Goal: Use online tool/utility: Use online tool/utility

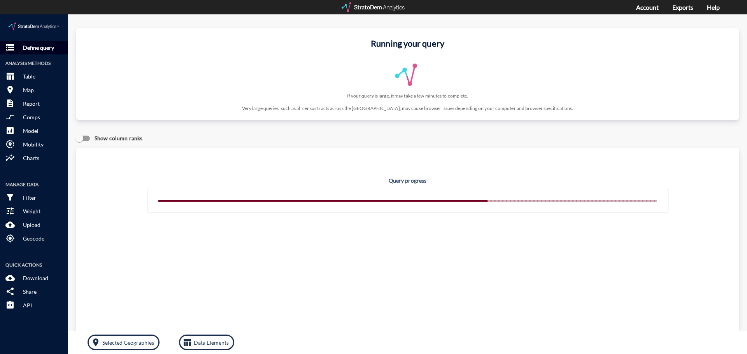
click p "Define query"
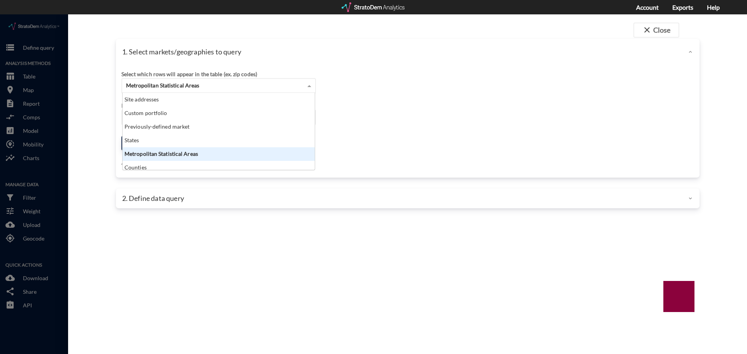
click div "Metropolitan Statistical Areas"
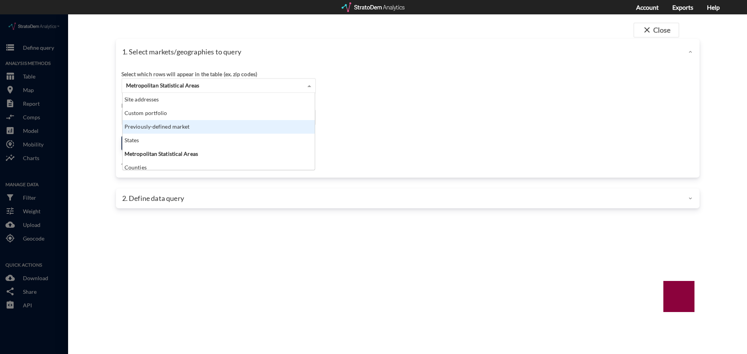
click div "Previously-defined market"
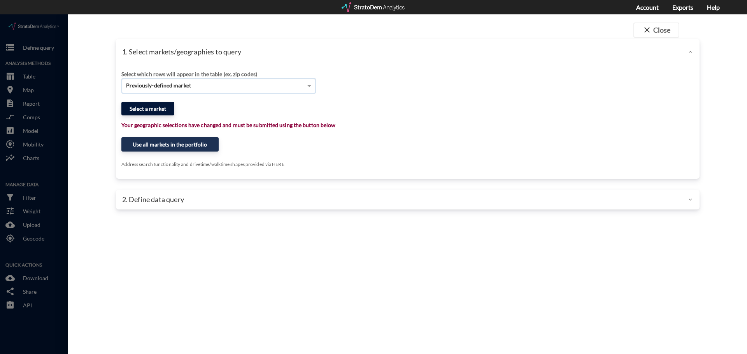
click button "Select a market"
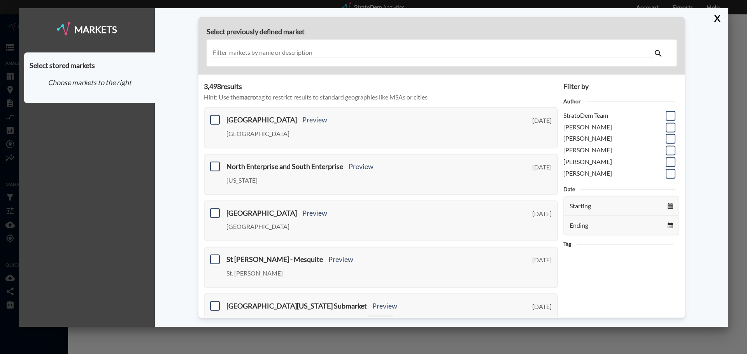
click at [254, 53] on input "text" at bounding box center [433, 53] width 442 height 11
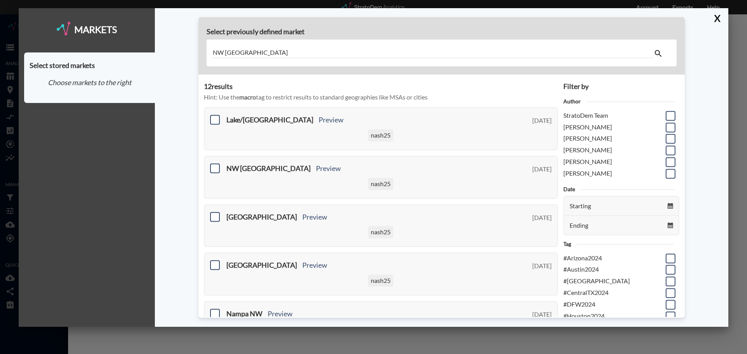
type input "NW [GEOGRAPHIC_DATA]"
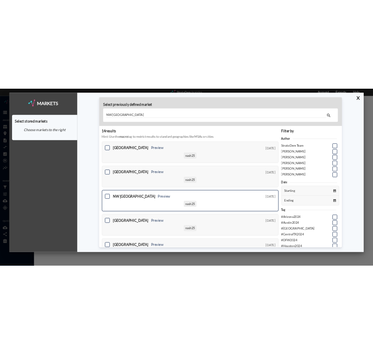
scroll to position [0, 0]
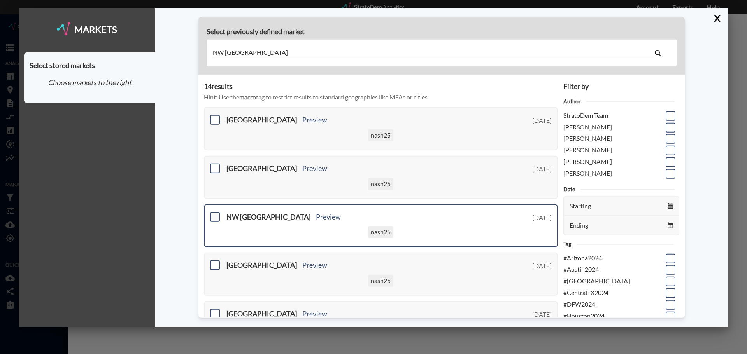
click at [215, 218] on span at bounding box center [215, 217] width 10 height 10
click at [214, 214] on input "checkbox" at bounding box center [214, 214] width 0 height 0
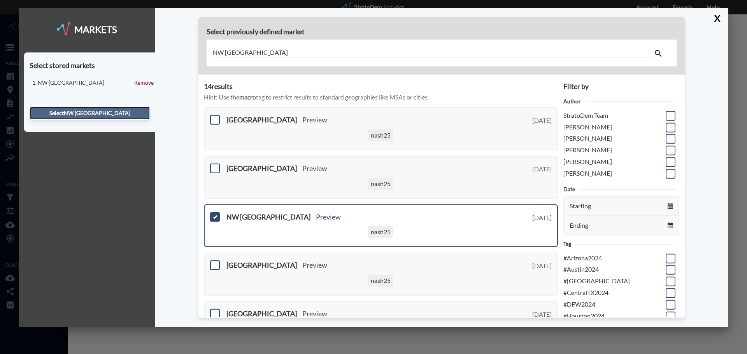
click at [111, 112] on button "Select NW [GEOGRAPHIC_DATA]" at bounding box center [90, 113] width 120 height 13
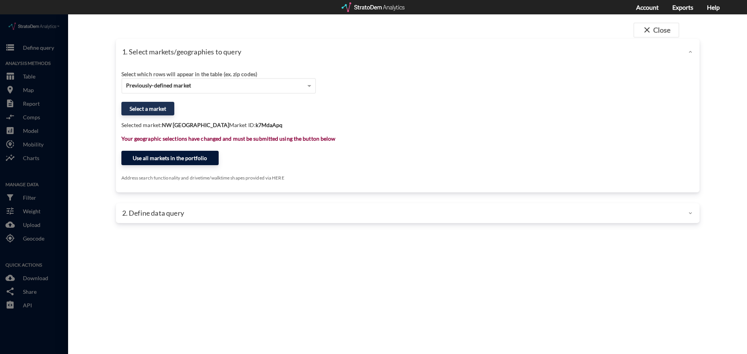
click button "Use all markets in the portfolio"
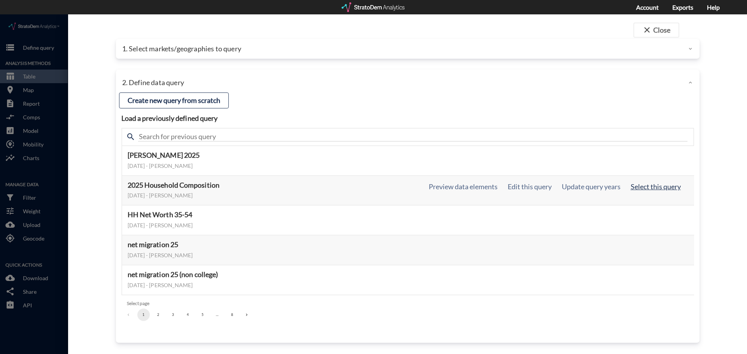
click button "Select this query"
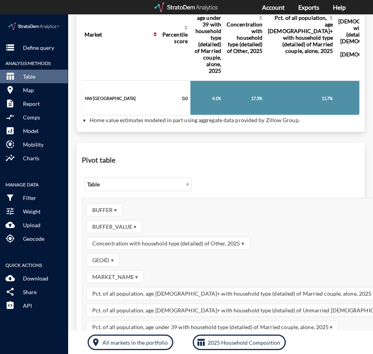
scroll to position [145, 0]
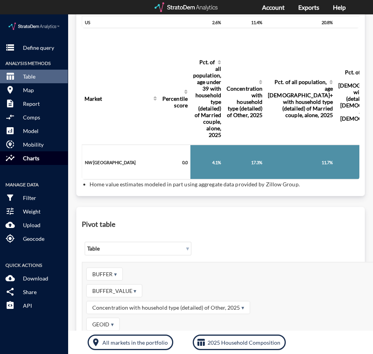
click p "Charts"
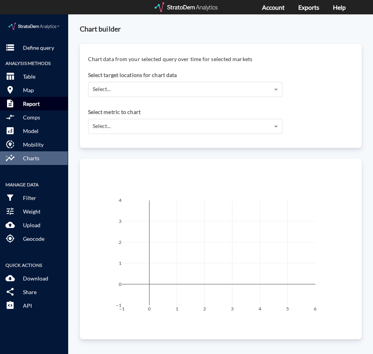
click p "Report"
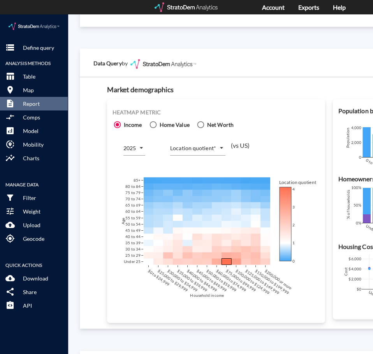
scroll to position [428, 0]
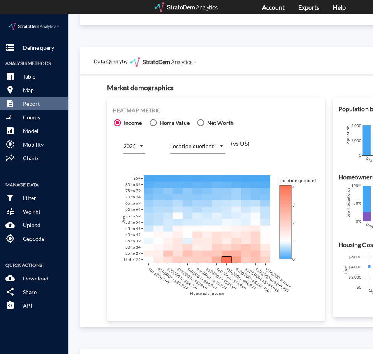
click icon
click input "Home Value"
radio input "true"
radio input "false"
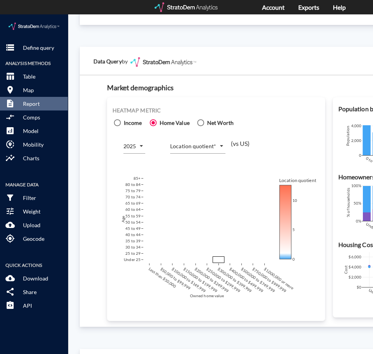
click body "/vantagepoint/us/-1 storage Define query Analysis Methods table_chart Table roo…"
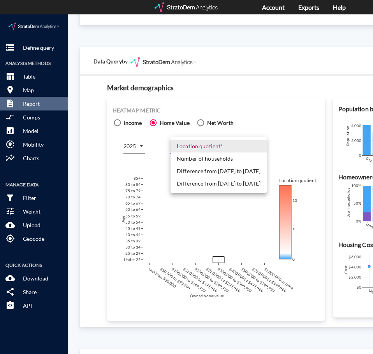
click li "Difference from [DATE] to [DATE]"
type input "COUNT_DIFF_HIST"
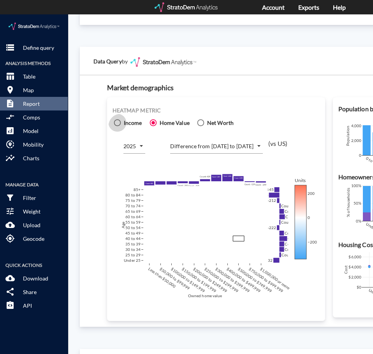
click icon
click input "Income"
radio input "true"
radio input "false"
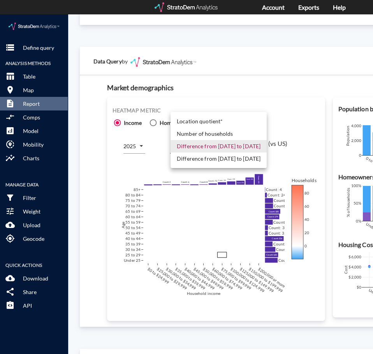
click body "/vantagepoint/us/-1 storage Define query Analysis Methods table_chart Table roo…"
click li "Difference from [DATE] to [DATE]"
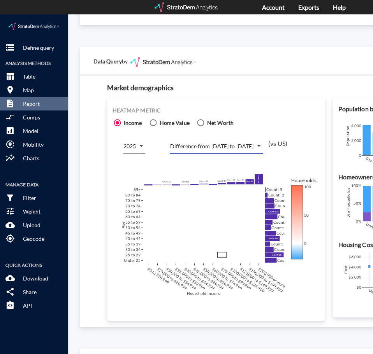
click body "/vantagepoint/us/-1 storage Define query Analysis Methods table_chart Table roo…"
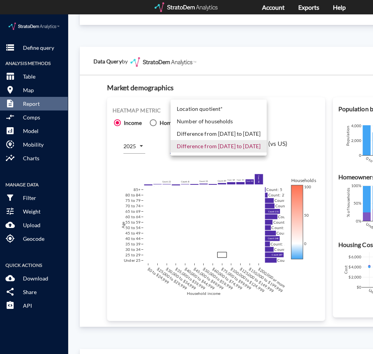
click li "Difference from [DATE] to [DATE]"
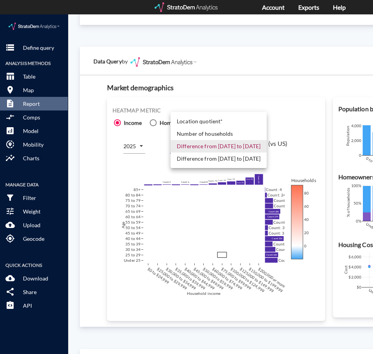
click body "/vantagepoint/us/-1 storage Define query Analysis Methods table_chart Table roo…"
click li "Number of households"
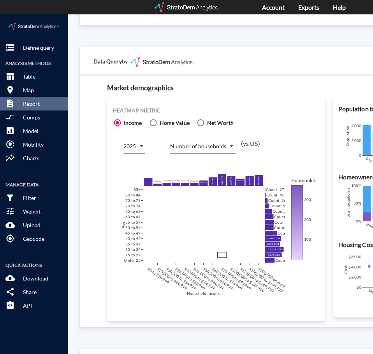
click div "Heatmap metric Income Home Value Net Worth 2025 2025 Number of households COUNT…"
click body "/vantagepoint/us/-1 storage Define query Analysis Methods table_chart Table roo…"
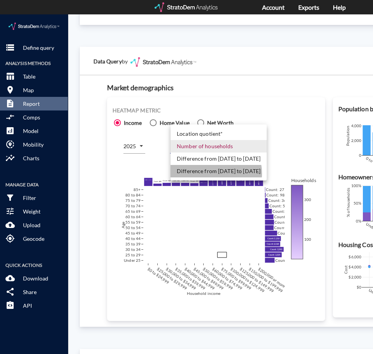
click li "Difference from [DATE] to [DATE]"
type input "COUNT_DIFF_FUTURE"
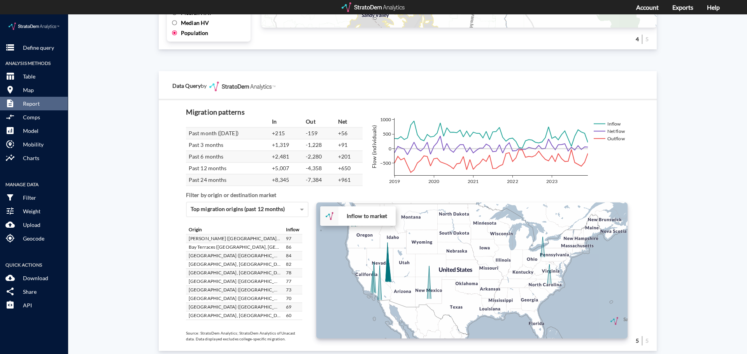
scroll to position [1316, 0]
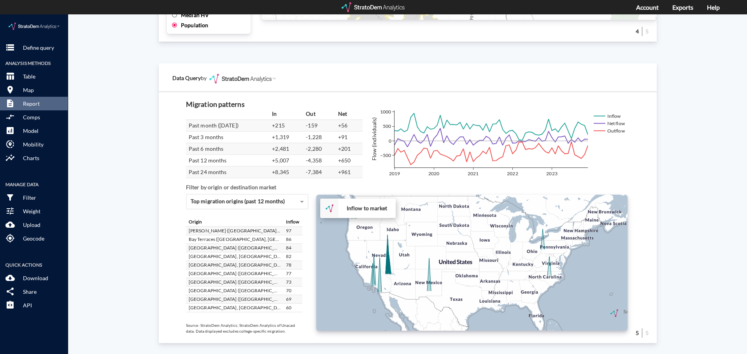
click div "+ − Inflow to market CUSTOMIZE DATA Draw a polygon Draw a rectangle Draw a mark…"
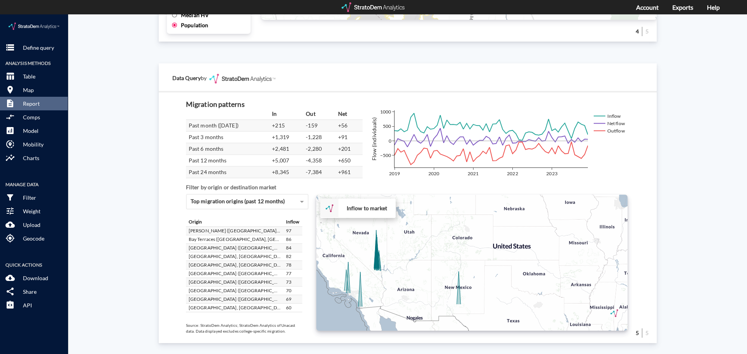
click div "+ − Inflow to market CUSTOMIZE DATA Draw a polygon Draw a rectangle Draw a mark…"
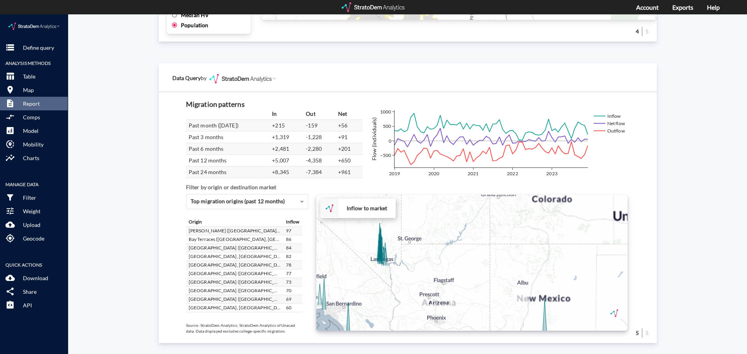
click div "+ − Inflow to market CUSTOMIZE DATA Draw a polygon Draw a rectangle Draw a mark…"
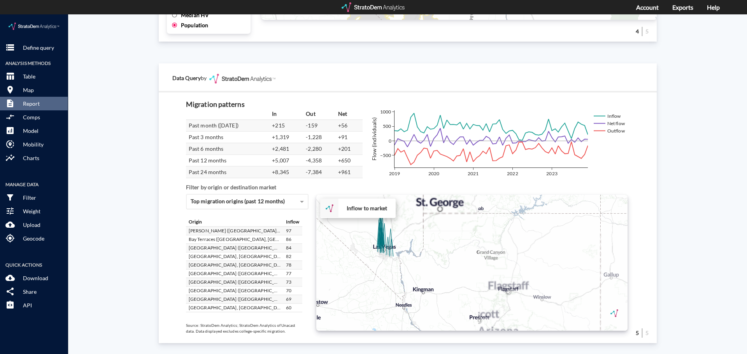
click div "+ − Inflow to market CUSTOMIZE DATA Draw a polygon Draw a rectangle Draw a mark…"
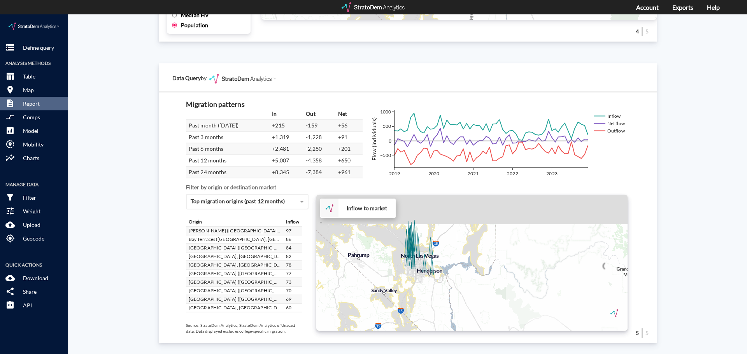
drag, startPoint x: 375, startPoint y: 242, endPoint x: 405, endPoint y: 279, distance: 47.8
click div "+ − Inflow to market CUSTOMIZE DATA Draw a polygon Draw a rectangle Draw a mark…"
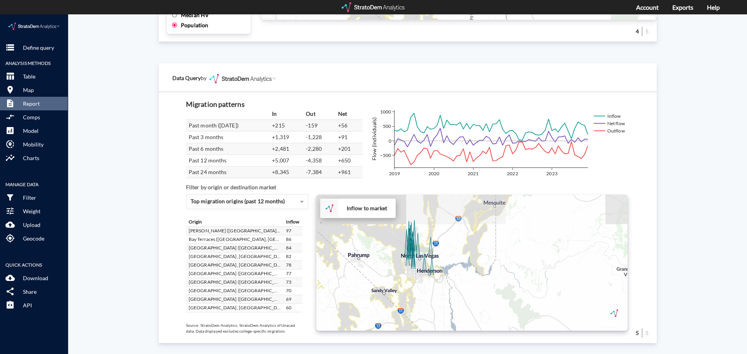
click div "+ − Inflow to market CUSTOMIZE DATA Draw a polygon Draw a rectangle Draw a mark…"
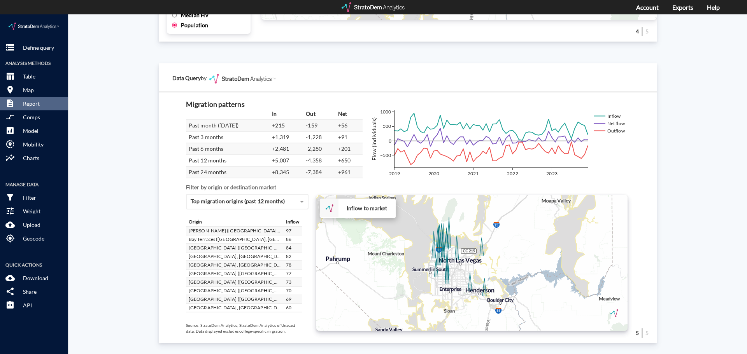
drag, startPoint x: 407, startPoint y: 261, endPoint x: 441, endPoint y: 288, distance: 43.1
click div "+ − Inflow to market CUSTOMIZE DATA Draw a polygon Draw a rectangle Draw a mark…"
click div "Site report Generate a site report for a given location, (optionally) benchmark…"
